Goal: Transaction & Acquisition: Purchase product/service

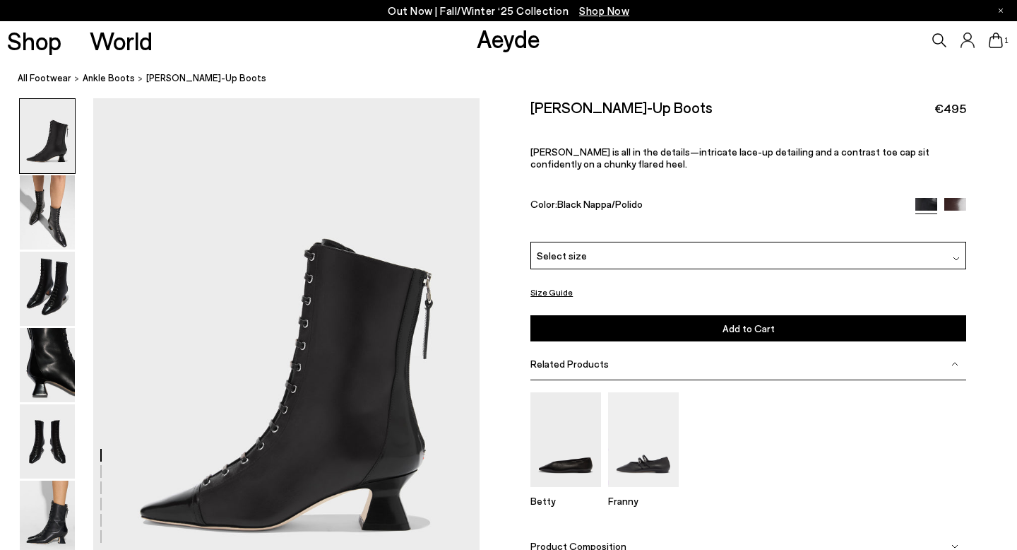
scroll to position [13, 0]
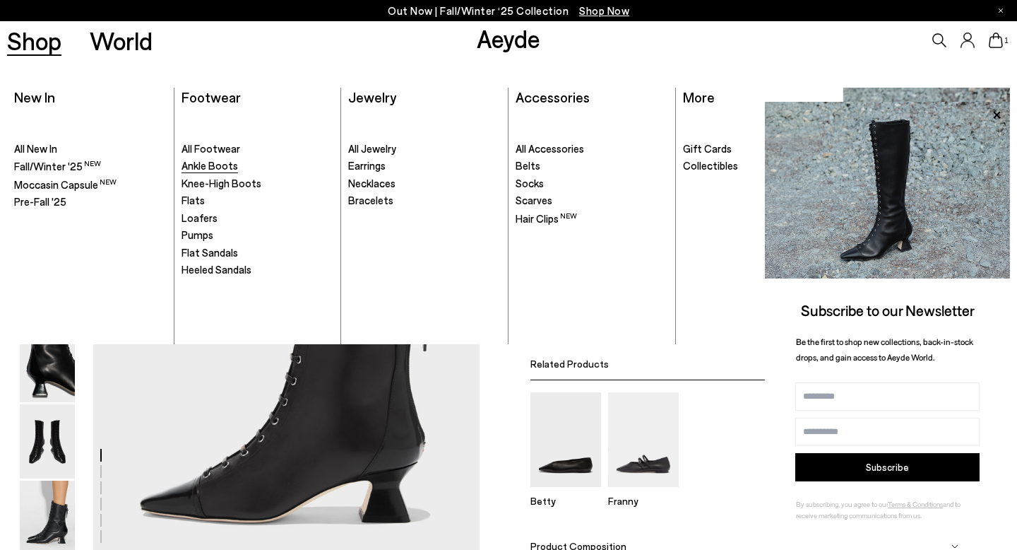
click at [205, 170] on span "Ankle Boots" at bounding box center [210, 165] width 57 height 13
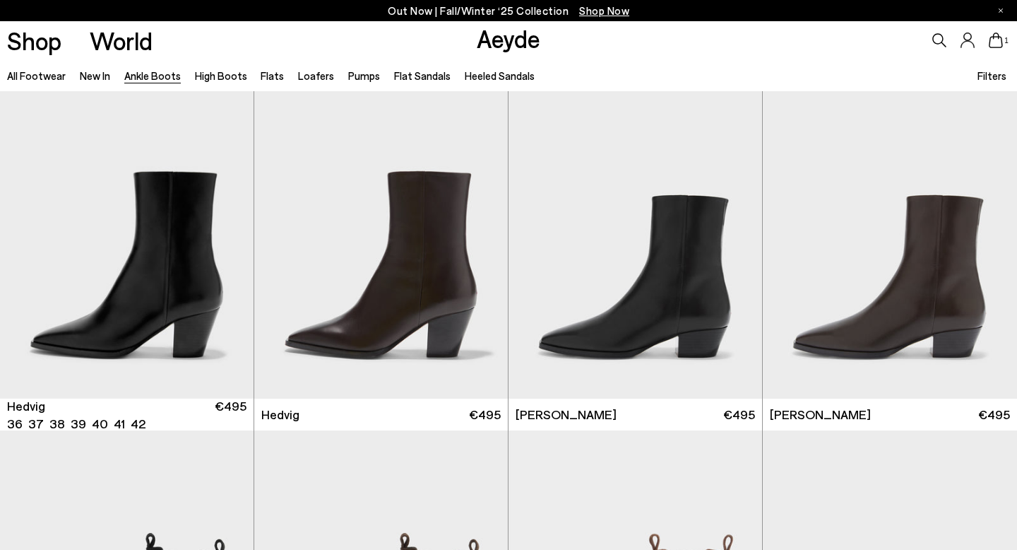
scroll to position [363, 0]
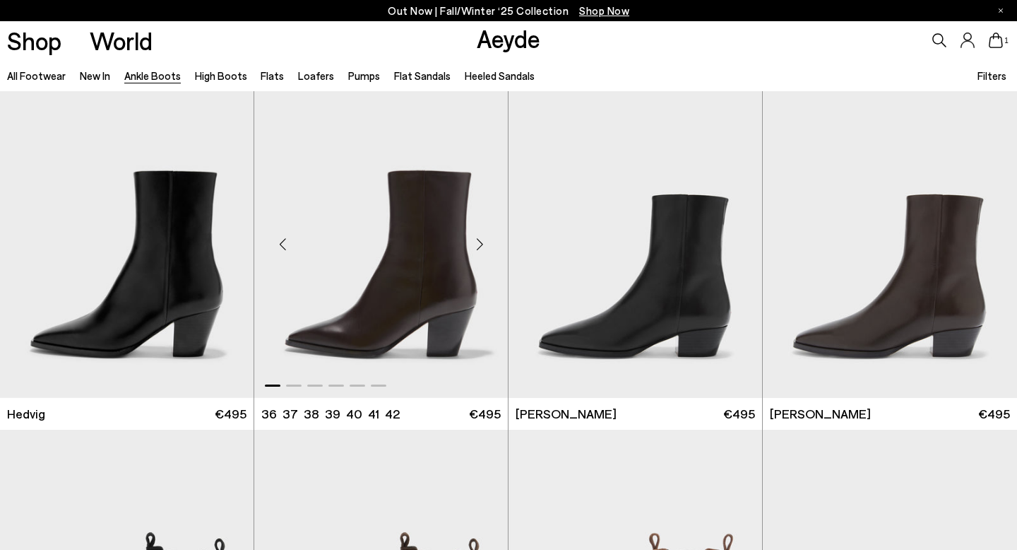
click at [405, 292] on img "1 / 6" at bounding box center [381, 238] width 254 height 319
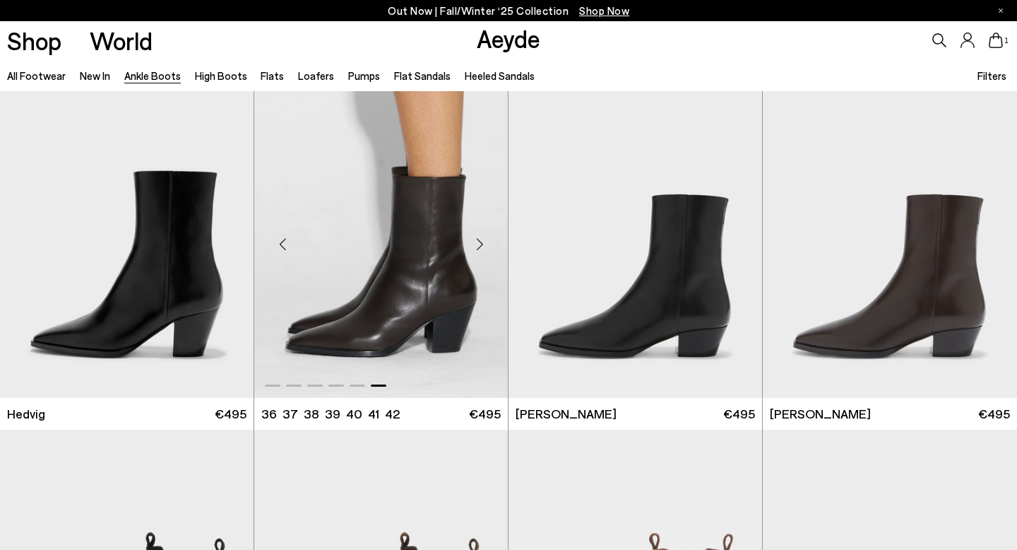
click at [405, 292] on img "6 / 6" at bounding box center [381, 238] width 254 height 319
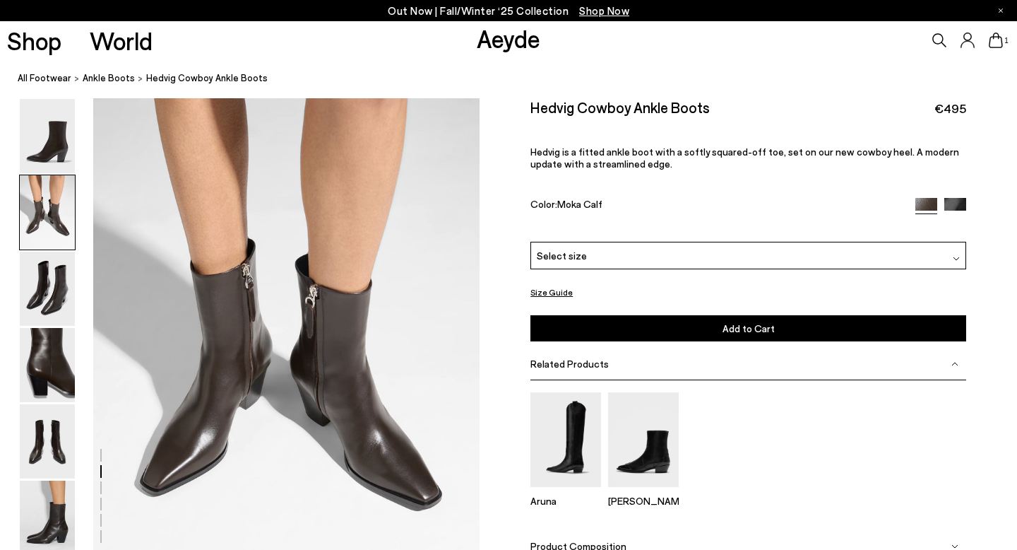
scroll to position [540, 0]
